Goal: Find specific fact: Find specific fact

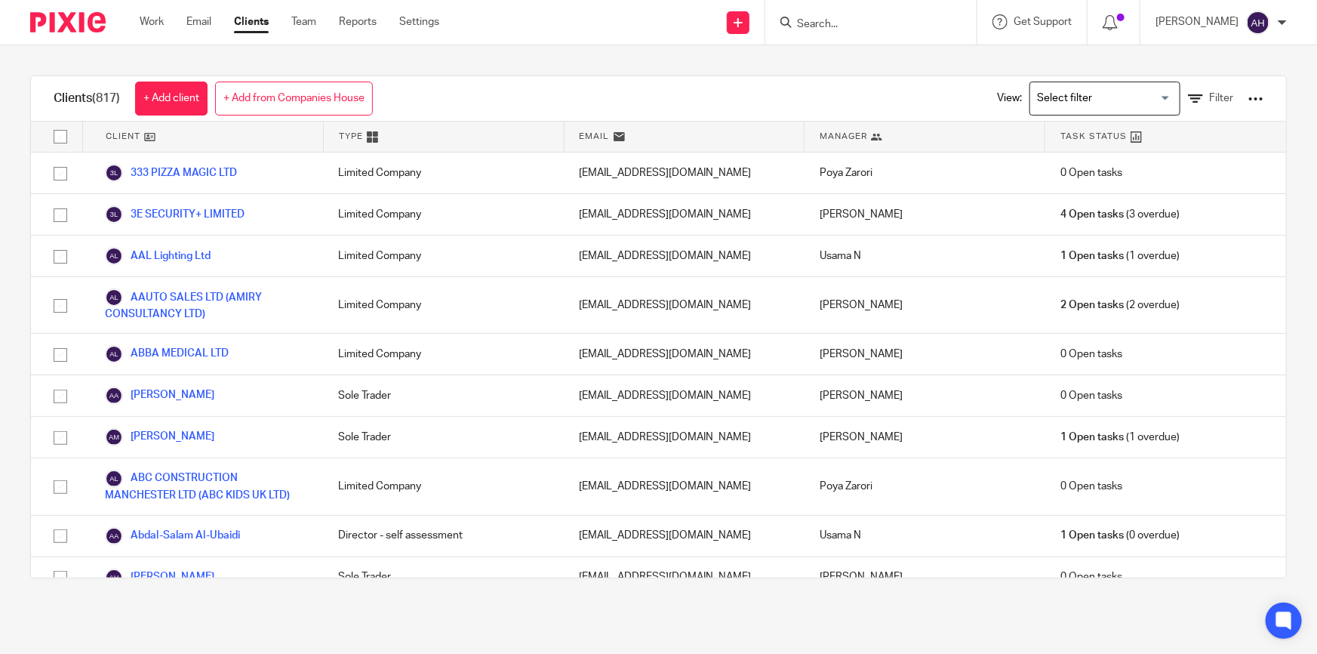
click at [878, 24] on input "Search" at bounding box center [864, 25] width 136 height 14
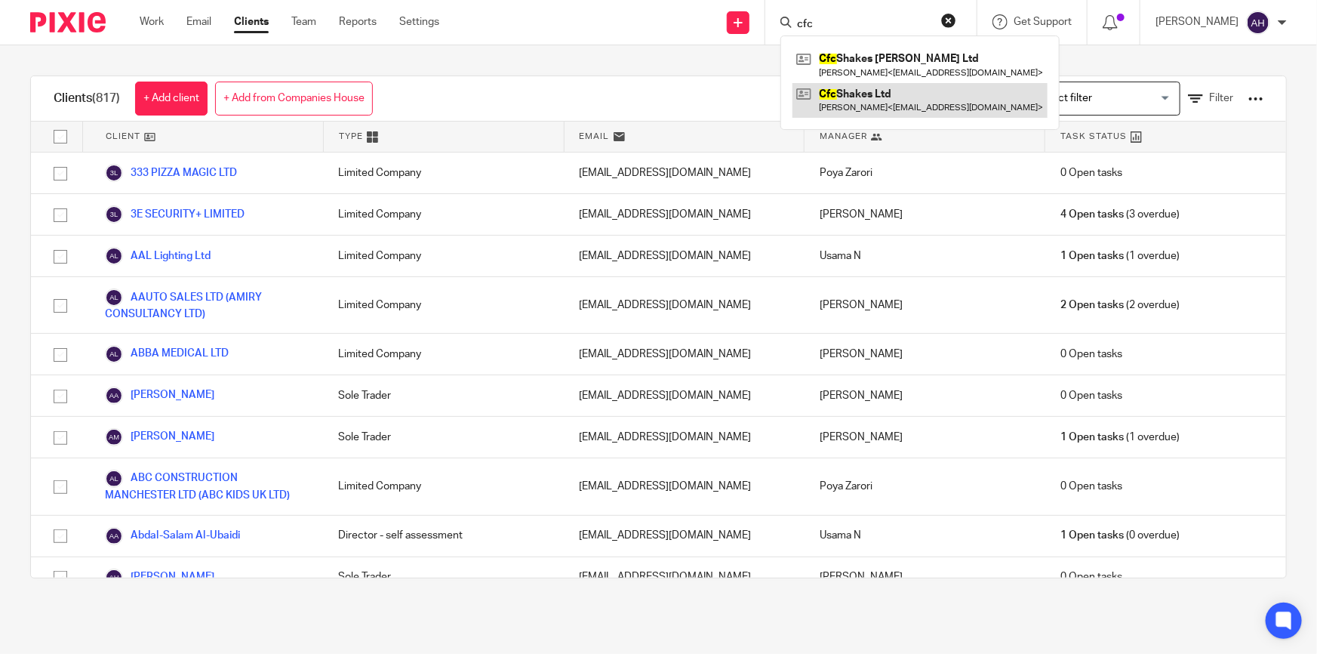
type input "cfc"
click at [909, 92] on link at bounding box center [920, 100] width 255 height 35
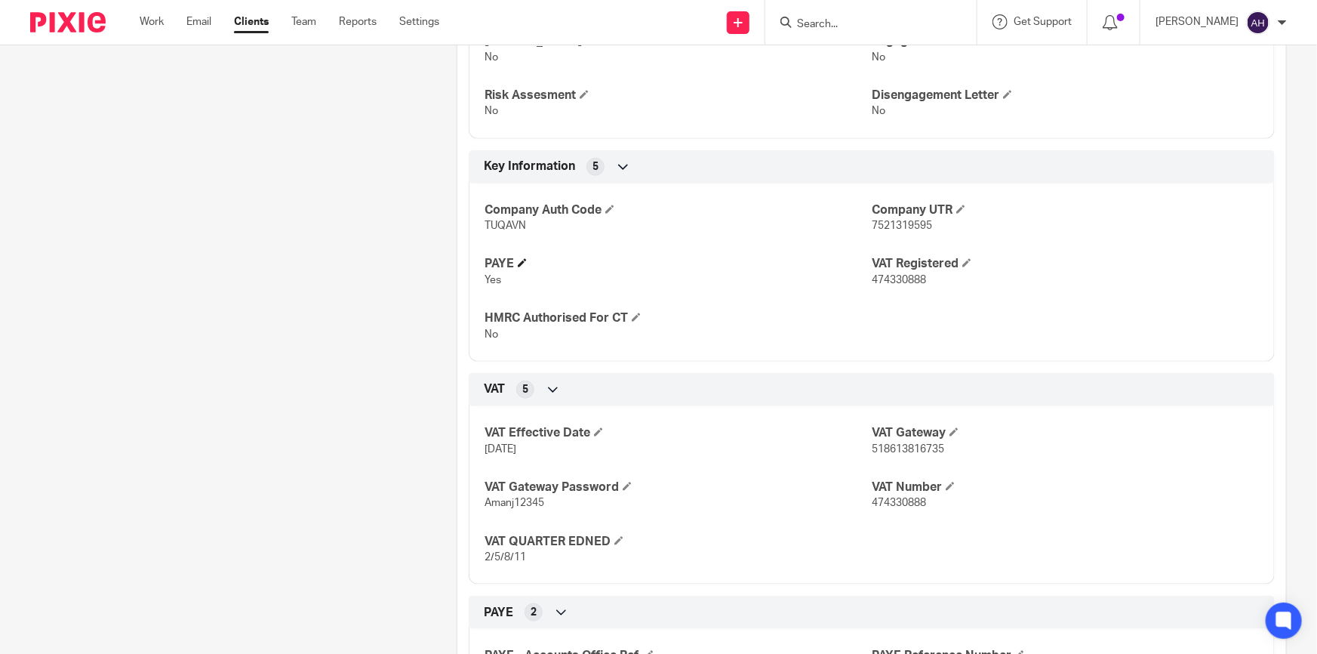
scroll to position [617, 0]
click at [894, 500] on span "474330888" at bounding box center [899, 500] width 54 height 11
copy span "474330888"
